Goal: Find specific page/section: Find specific page/section

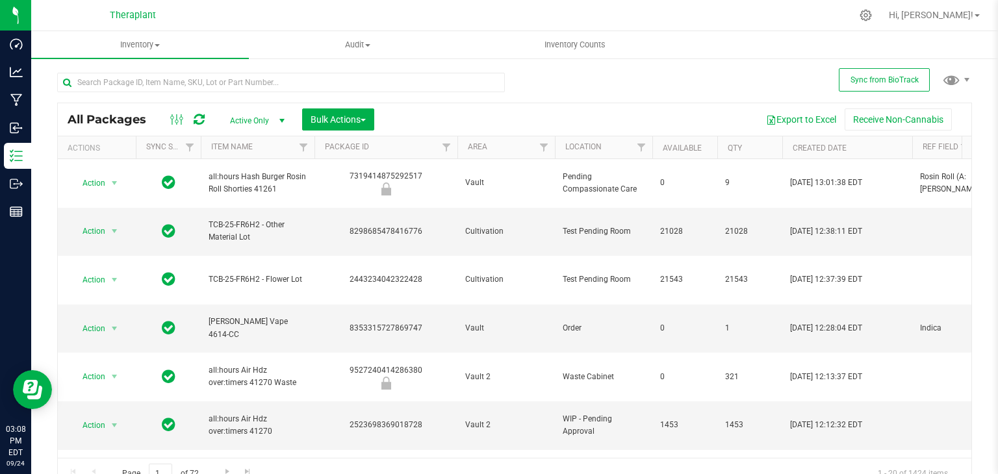
click at [424, 101] on div at bounding box center [281, 88] width 448 height 30
click at [576, 103] on div "All Packages Active Only Active Only Lab Samples Locked All External Internal B…" at bounding box center [514, 296] width 915 height 387
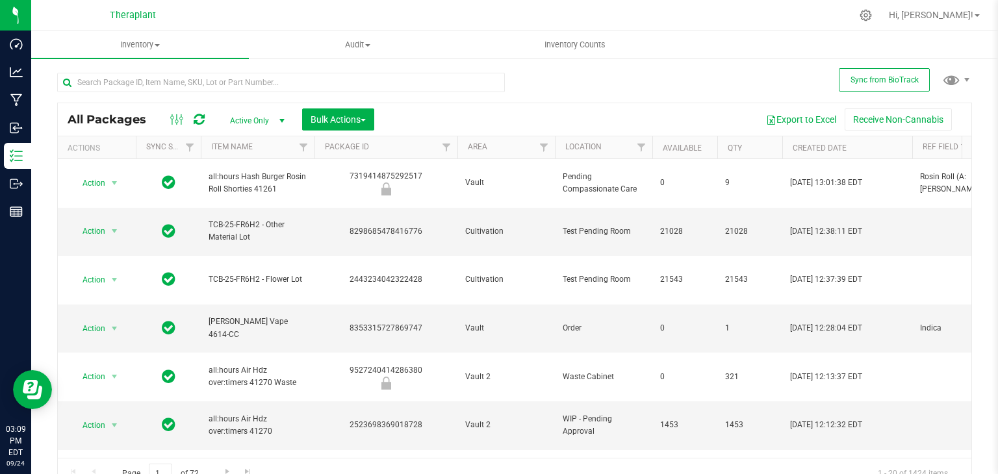
click at [576, 103] on div "All Packages Active Only Active Only Lab Samples Locked All External Internal B…" at bounding box center [514, 296] width 915 height 387
click at [575, 103] on div "All Packages Active Only Active Only Lab Samples Locked All External Internal B…" at bounding box center [514, 296] width 915 height 387
click at [569, 86] on div "All Packages Active Only Active Only Lab Samples Locked All External Internal B…" at bounding box center [514, 275] width 915 height 430
click at [573, 74] on div "All Packages Active Only Active Only Lab Samples Locked All External Internal B…" at bounding box center [514, 275] width 915 height 430
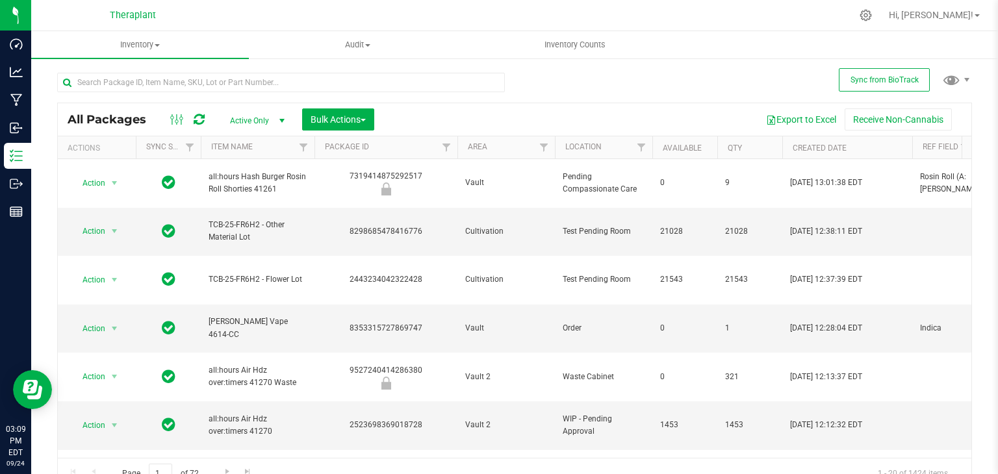
click at [573, 74] on div "All Packages Active Only Active Only Lab Samples Locked All External Internal B…" at bounding box center [514, 275] width 915 height 430
click at [549, 86] on div "All Packages Active Only Active Only Lab Samples Locked All External Internal B…" at bounding box center [514, 275] width 915 height 430
click at [523, 88] on div "All Packages Active Only Active Only Lab Samples Locked All External Internal B…" at bounding box center [514, 275] width 915 height 430
click at [281, 84] on input "text" at bounding box center [281, 82] width 448 height 19
click at [539, 86] on div "All Packages Active Only Active Only Lab Samples Locked All External Internal B…" at bounding box center [514, 275] width 915 height 430
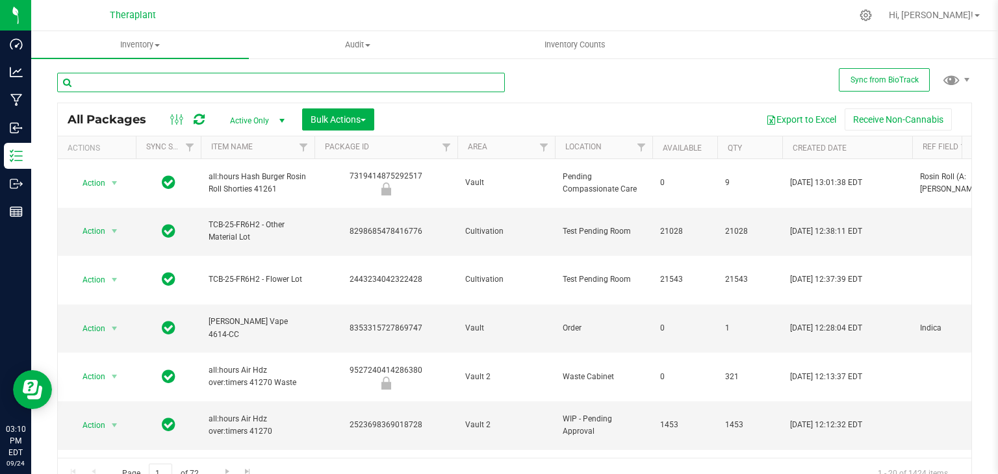
click at [454, 81] on input "text" at bounding box center [281, 82] width 448 height 19
click at [506, 82] on div at bounding box center [286, 82] width 458 height 42
click at [478, 90] on input "text" at bounding box center [281, 82] width 448 height 19
click at [529, 81] on div "All Packages Active Only Active Only Lab Samples Locked All External Internal B…" at bounding box center [514, 275] width 915 height 430
click at [501, 85] on div at bounding box center [286, 82] width 458 height 42
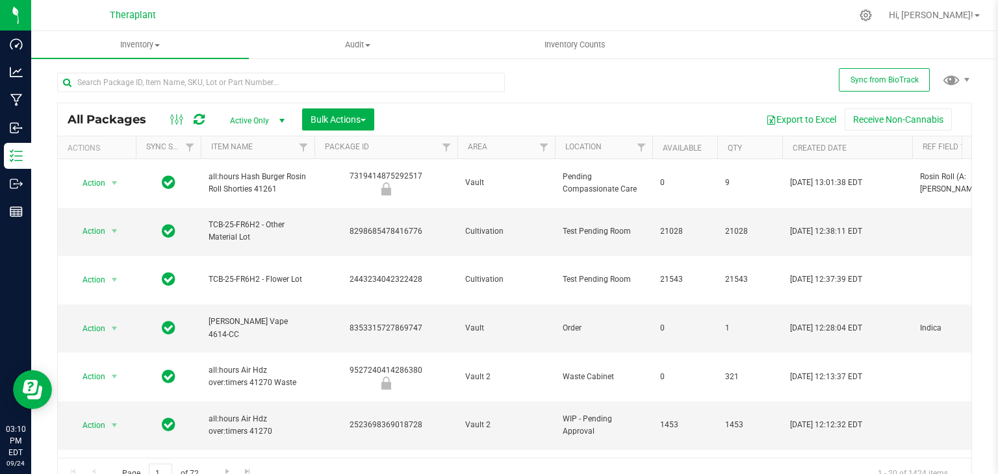
click at [517, 81] on div "All Packages Active Only Active Only Lab Samples Locked All External Internal B…" at bounding box center [514, 275] width 915 height 430
click at [476, 86] on input "text" at bounding box center [281, 82] width 448 height 19
click at [514, 79] on div "All Packages Active Only Active Only Lab Samples Locked All External Internal B…" at bounding box center [514, 275] width 915 height 430
click at [487, 84] on input "text" at bounding box center [281, 82] width 448 height 19
click at [536, 84] on div "All Packages Active Only Active Only Lab Samples Locked All External Internal B…" at bounding box center [514, 275] width 915 height 430
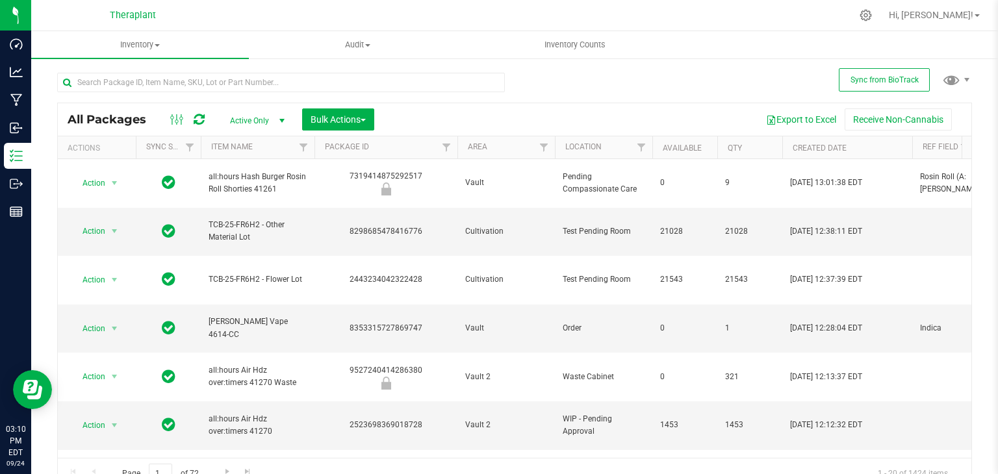
click at [529, 94] on div "All Packages Active Only Active Only Lab Samples Locked All External Internal B…" at bounding box center [514, 275] width 915 height 430
click at [507, 94] on div at bounding box center [286, 82] width 458 height 42
